Goal: Navigation & Orientation: Understand site structure

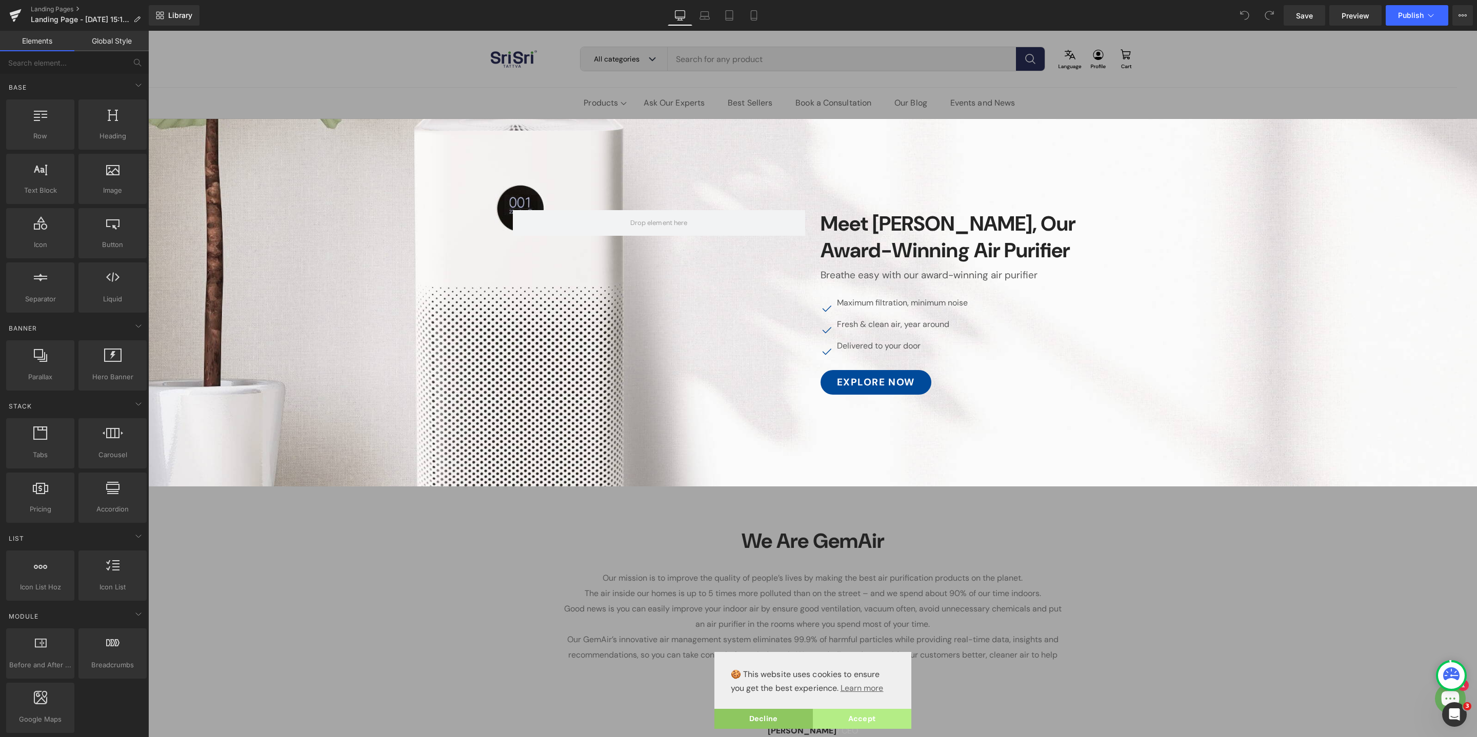
click at [874, 720] on link "Accept" at bounding box center [862, 719] width 98 height 21
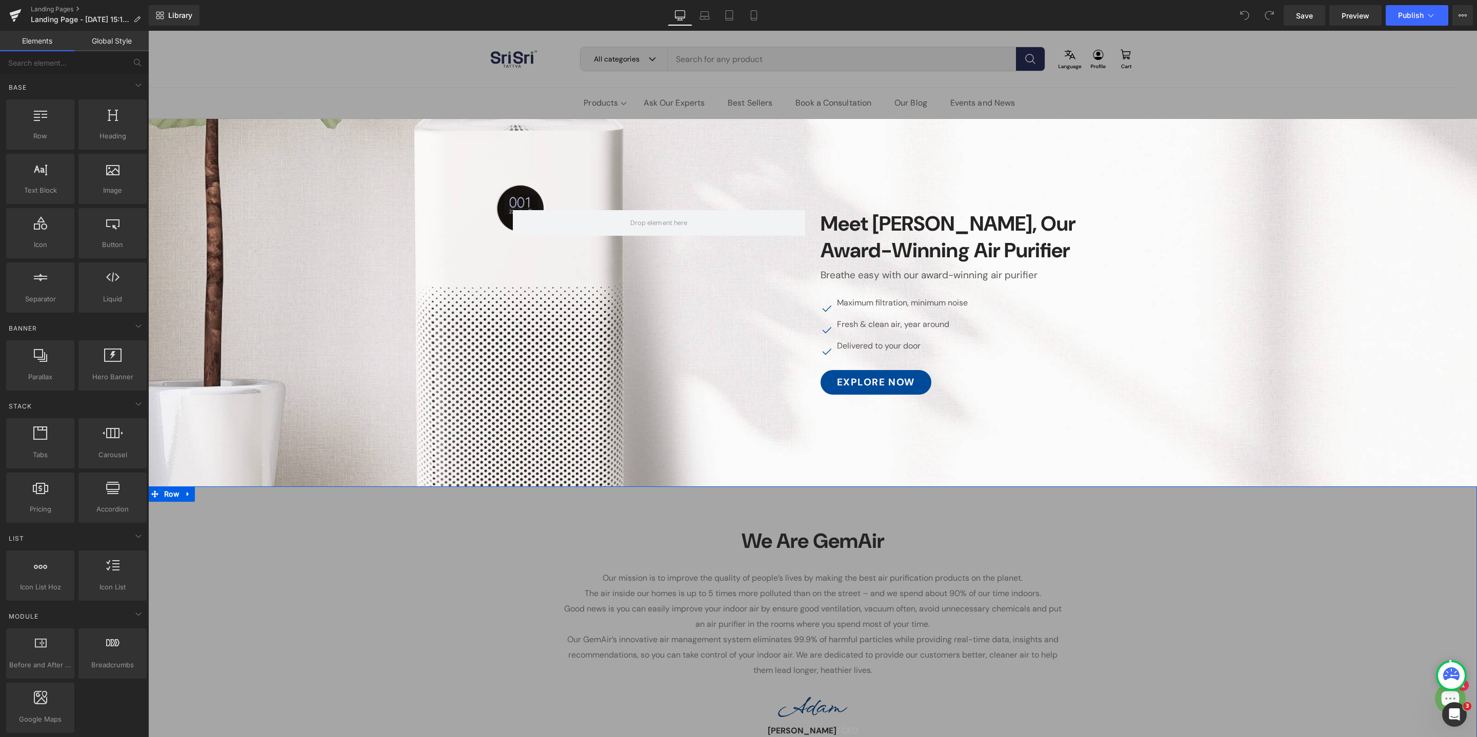
click at [1170, 562] on div "We Are GemAir Heading Our mission is to improve the quality of people’s lives b…" at bounding box center [812, 628] width 1329 height 232
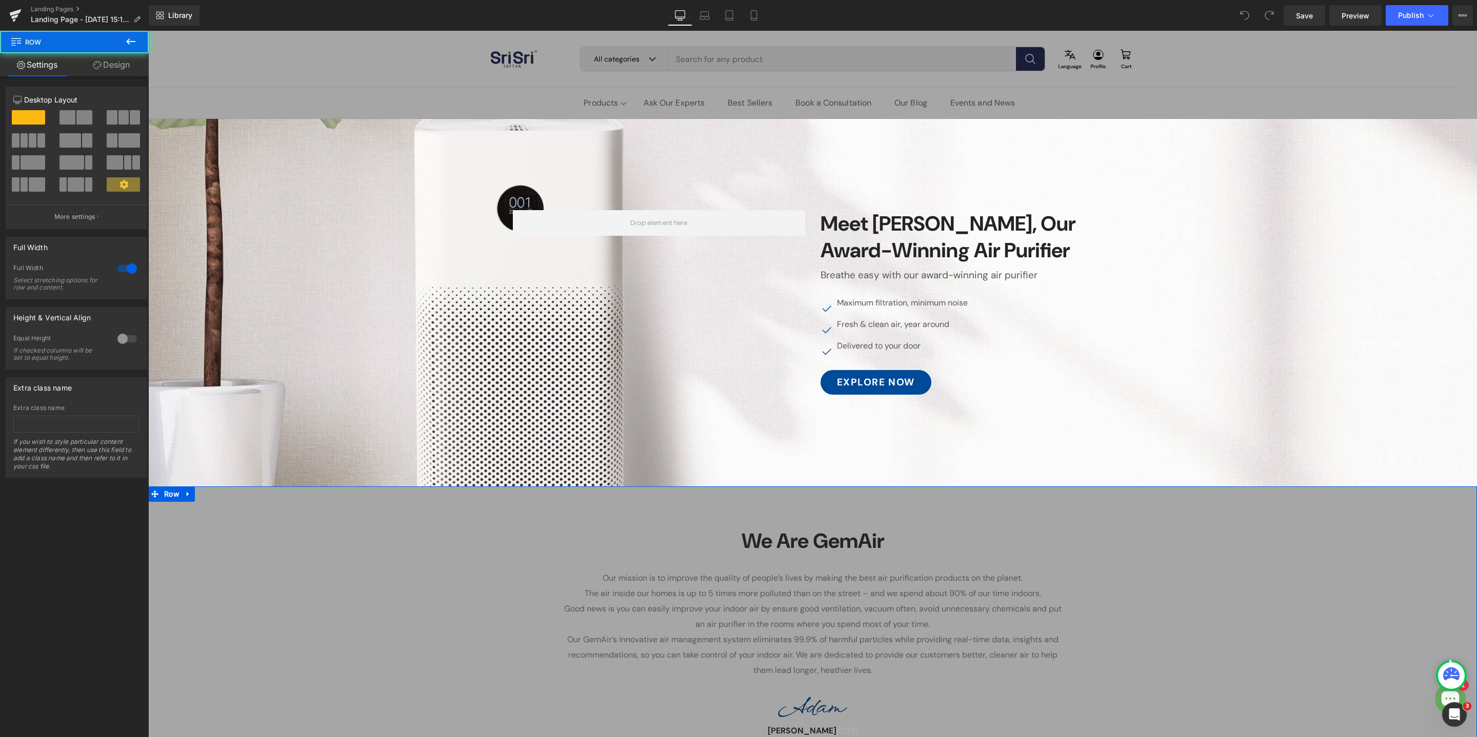
click at [432, 611] on div "We Are GemAir Heading Our mission is to improve the quality of people’s lives b…" at bounding box center [812, 628] width 1329 height 232
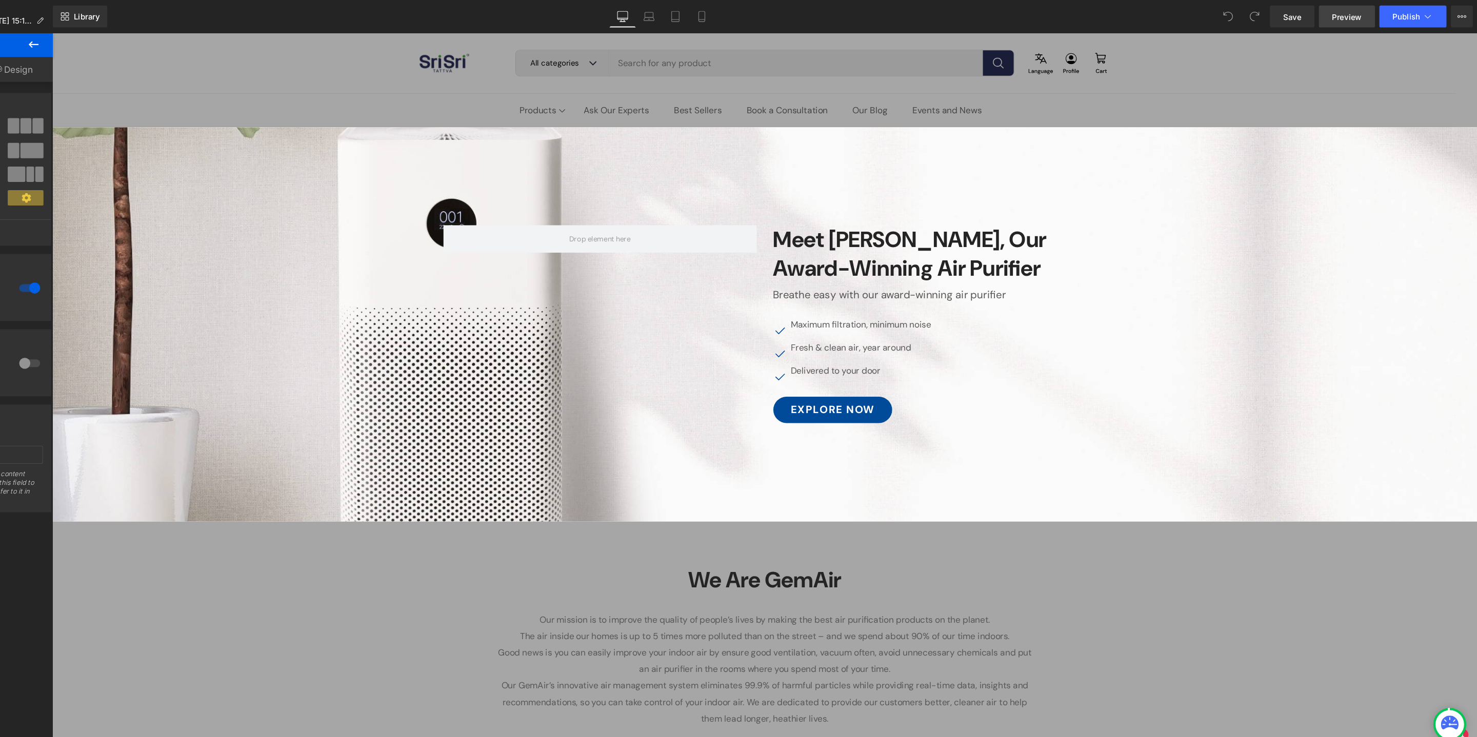
click at [1359, 13] on span "Preview" at bounding box center [1356, 15] width 28 height 11
click at [867, 470] on div at bounding box center [716, 305] width 1329 height 368
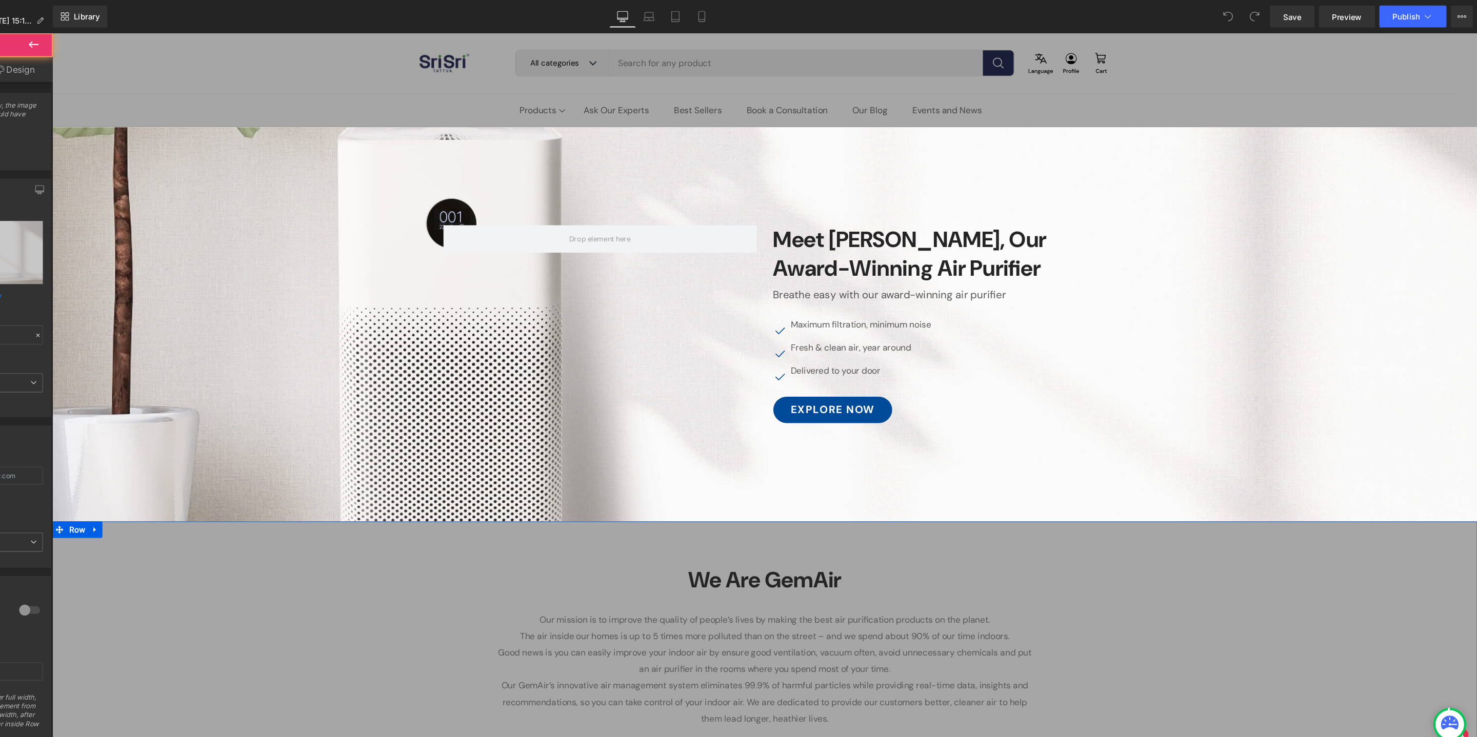
click at [989, 550] on div "We Are GemAir Heading Our mission is to improve the quality of people’s lives b…" at bounding box center [716, 630] width 1329 height 232
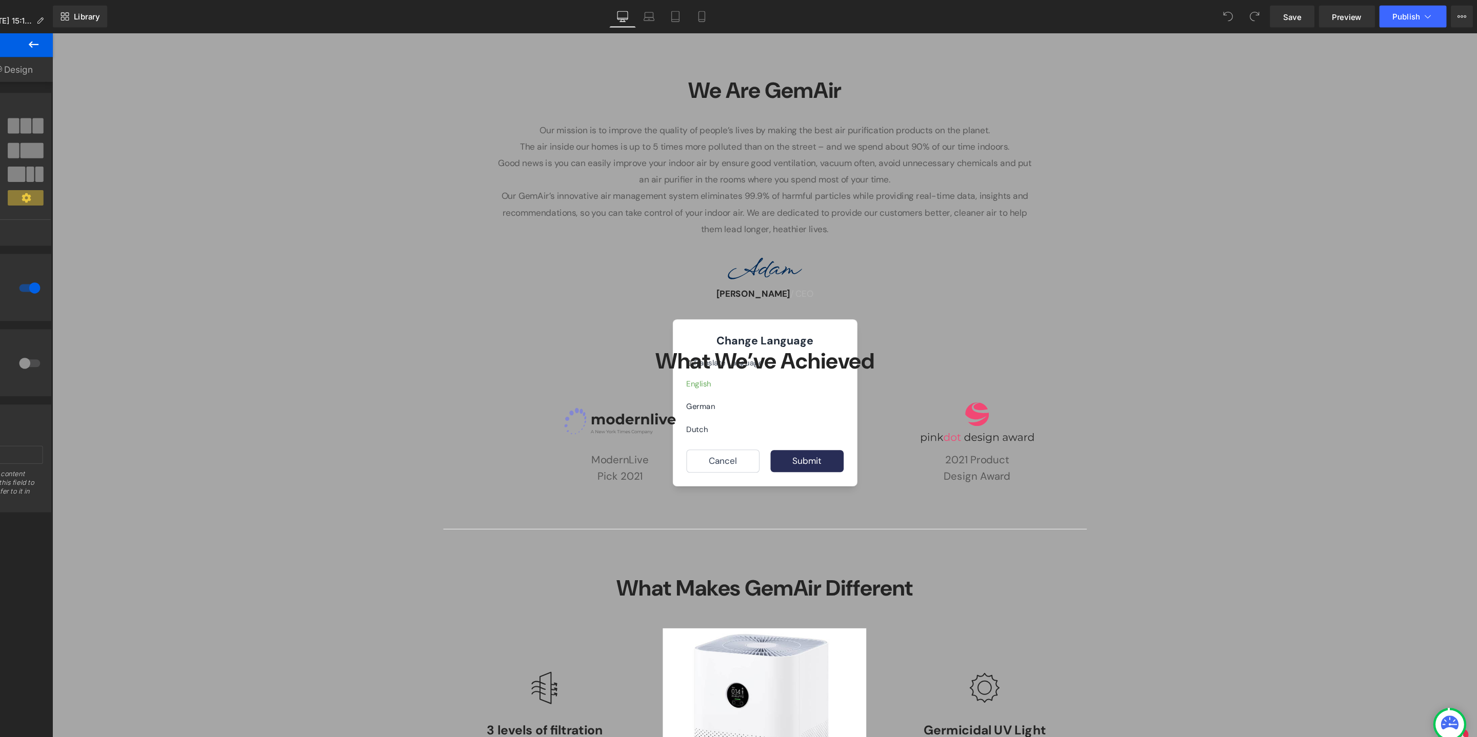
scroll to position [447, 0]
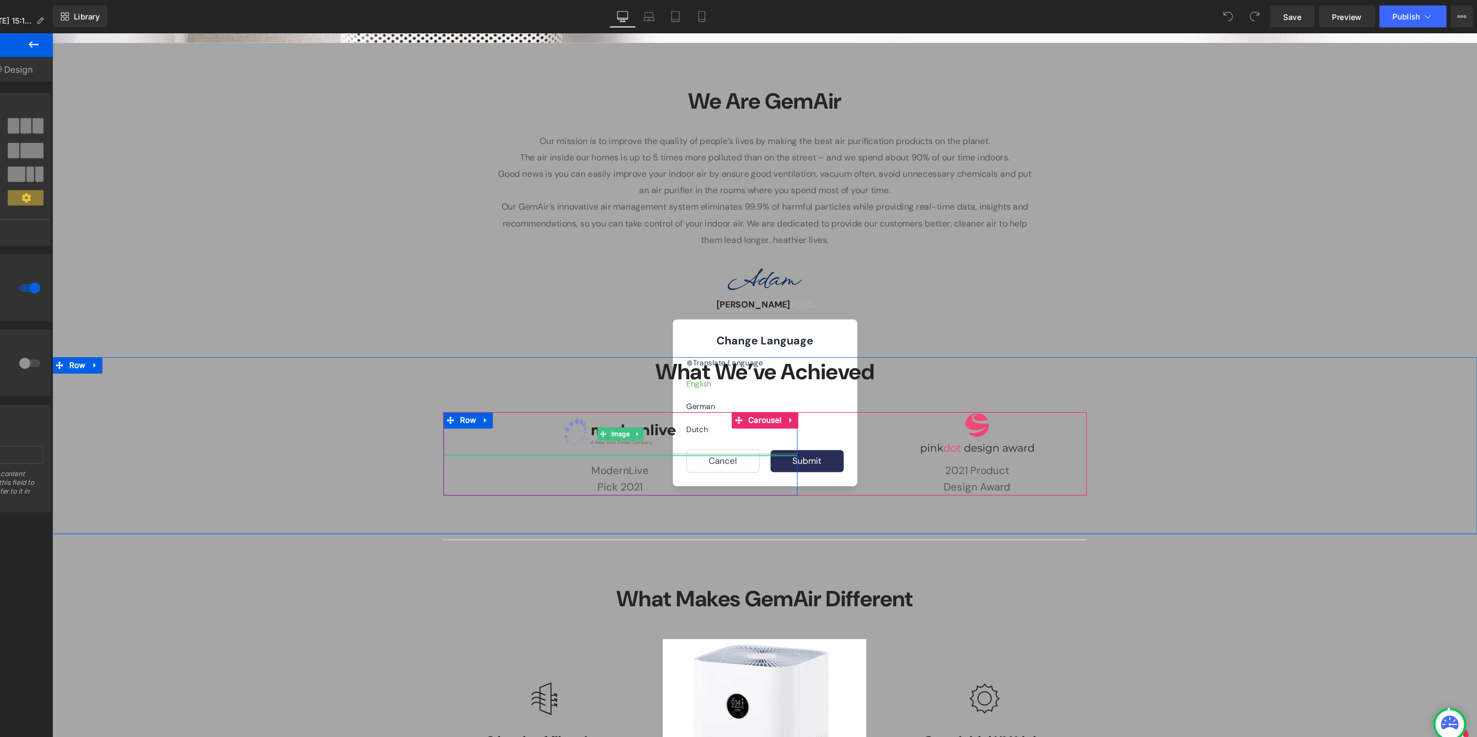
click at [689, 425] on div at bounding box center [581, 426] width 330 height 3
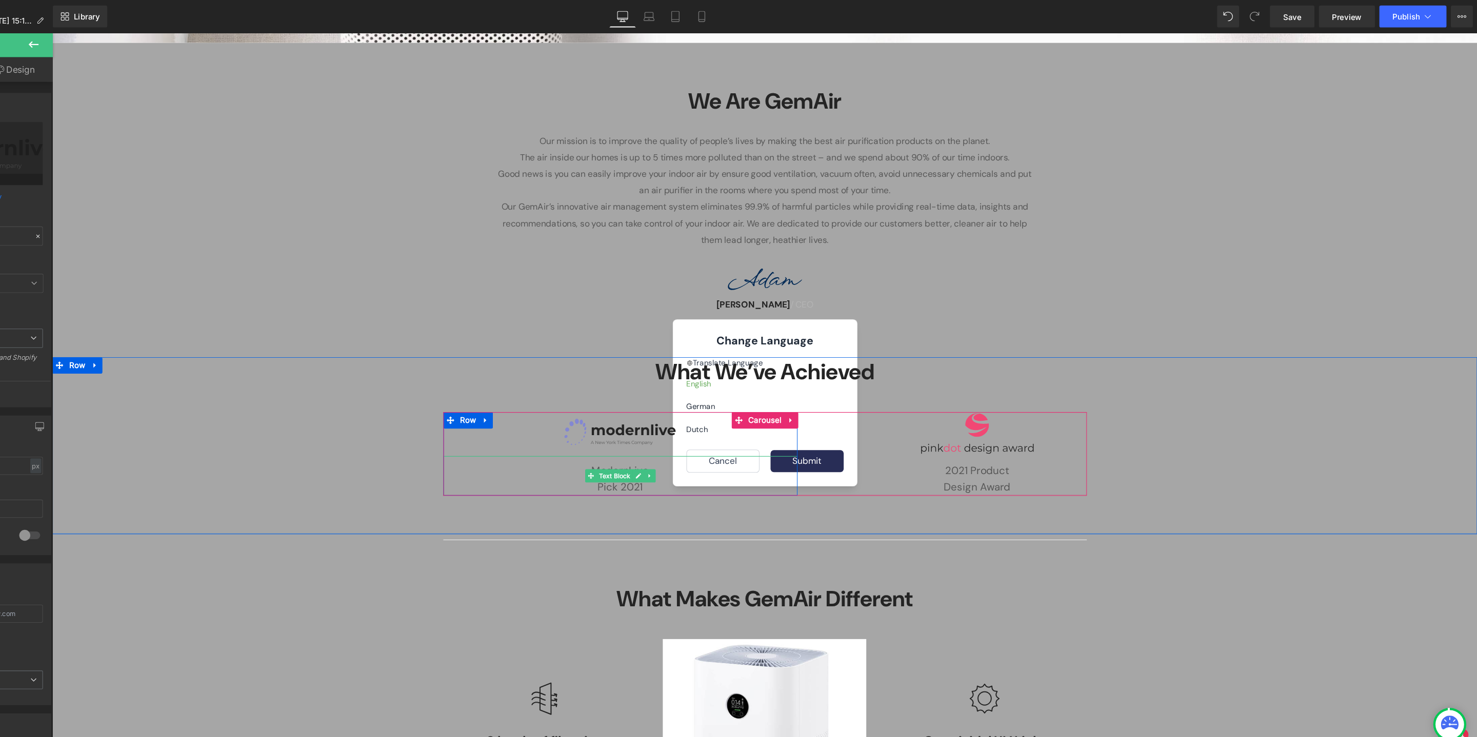
click at [692, 435] on p "ModernLive" at bounding box center [581, 441] width 330 height 15
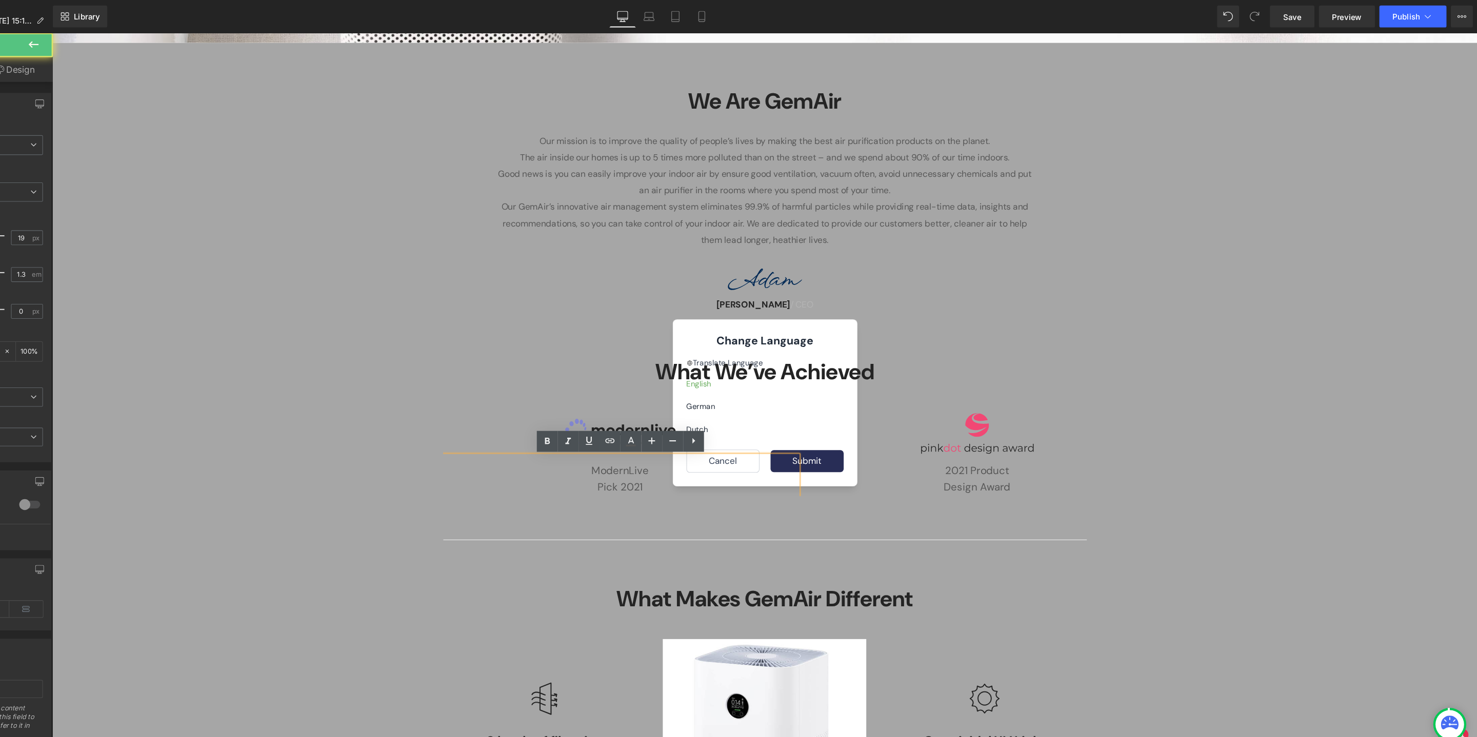
click at [685, 437] on p "ModernLive" at bounding box center [581, 441] width 330 height 15
click at [768, 434] on p "2021 Product" at bounding box center [914, 441] width 330 height 15
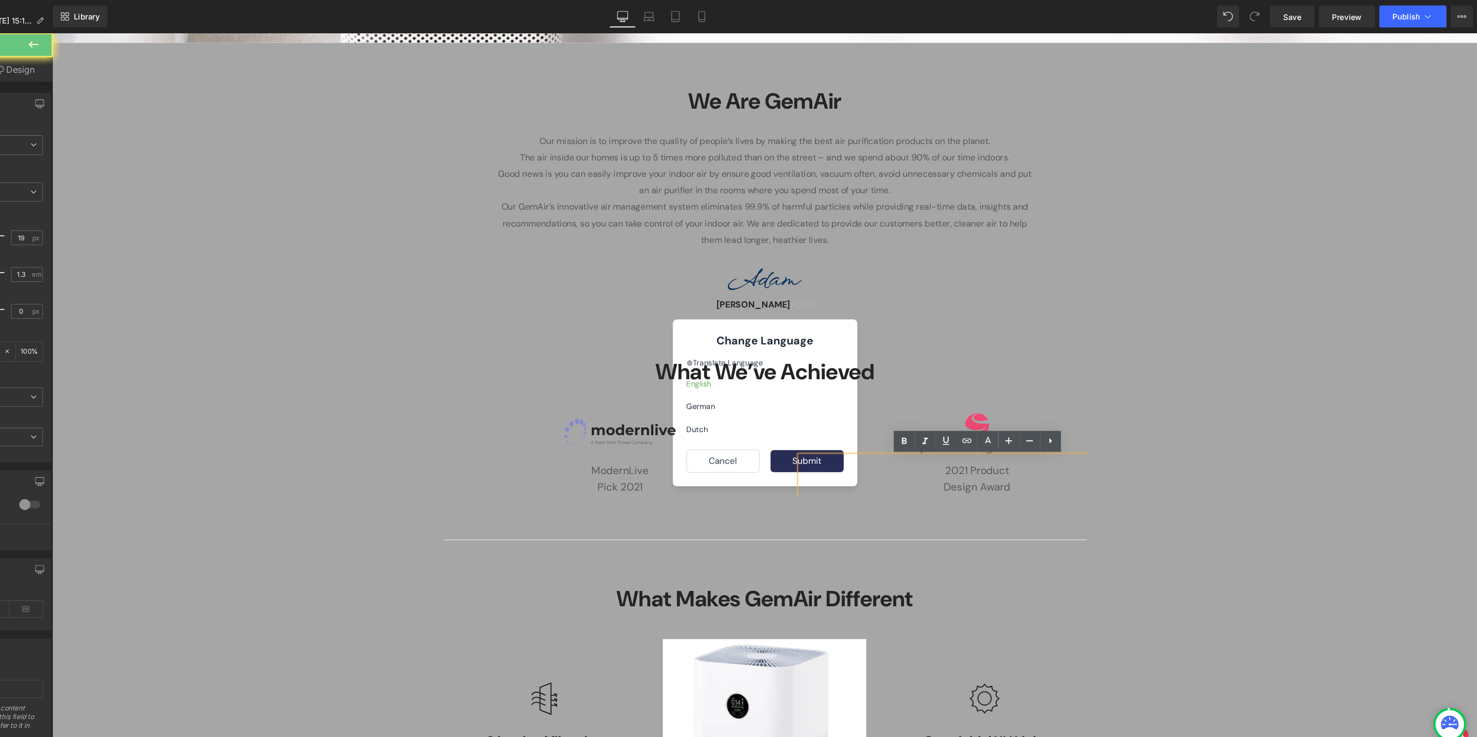
click at [774, 428] on div "2021 Product Design Award" at bounding box center [914, 446] width 330 height 37
click at [899, 270] on img at bounding box center [716, 262] width 497 height 25
